Goal: Find specific page/section: Find specific page/section

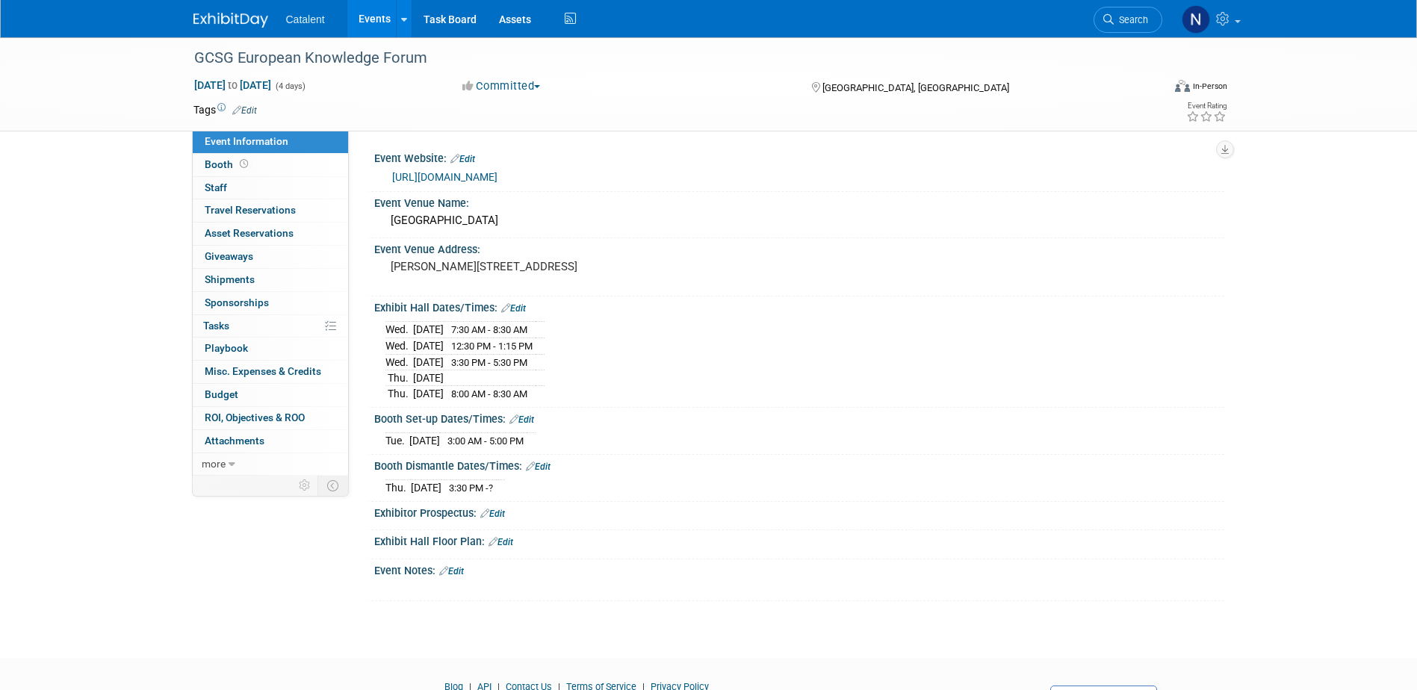
click at [376, 11] on link "Events" at bounding box center [374, 18] width 55 height 37
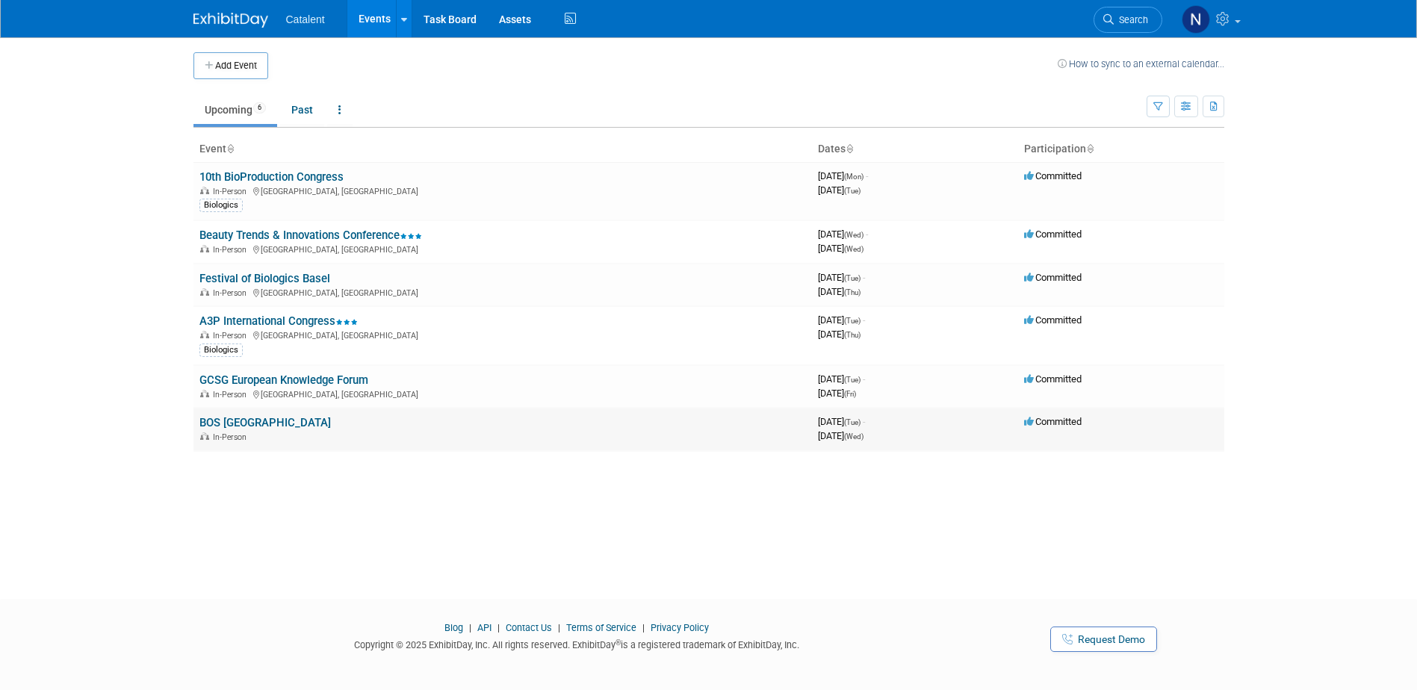
click at [270, 428] on link "BOS [GEOGRAPHIC_DATA]" at bounding box center [264, 422] width 131 height 13
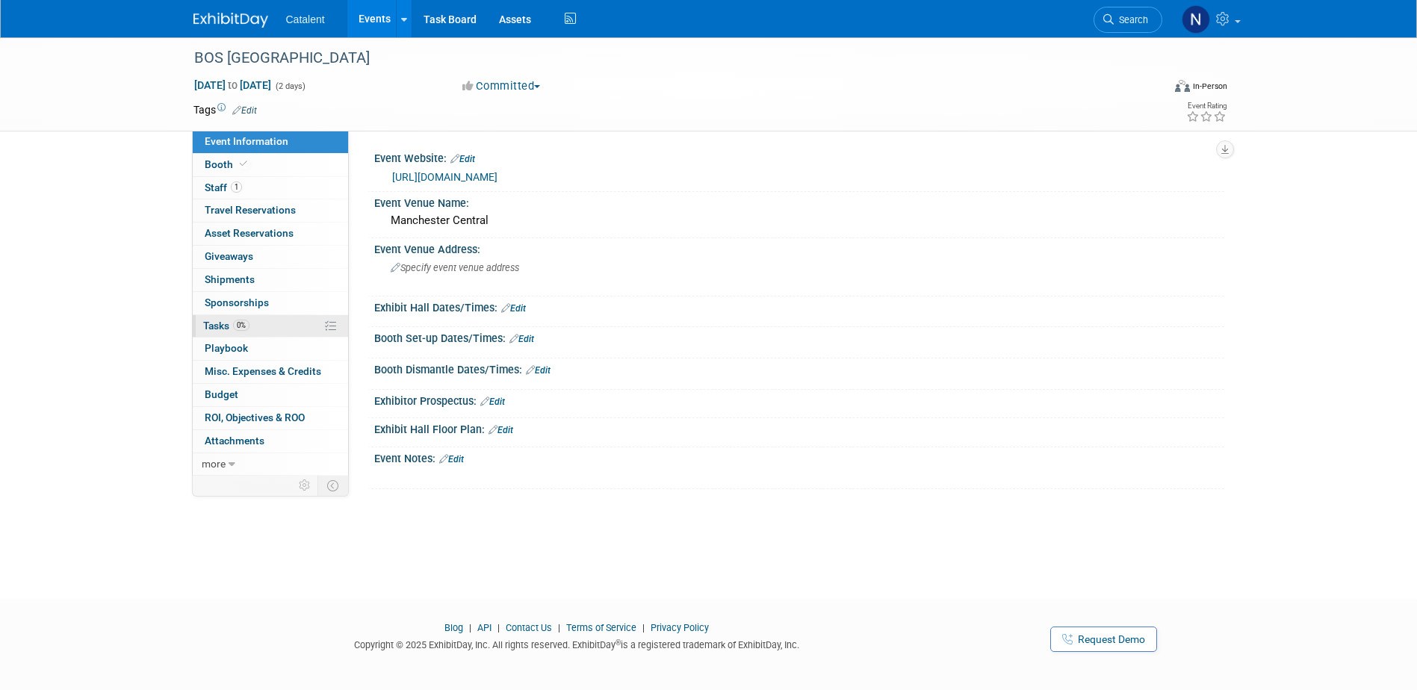
click at [244, 326] on span "0%" at bounding box center [241, 325] width 16 height 11
